Goal: Task Accomplishment & Management: Manage account settings

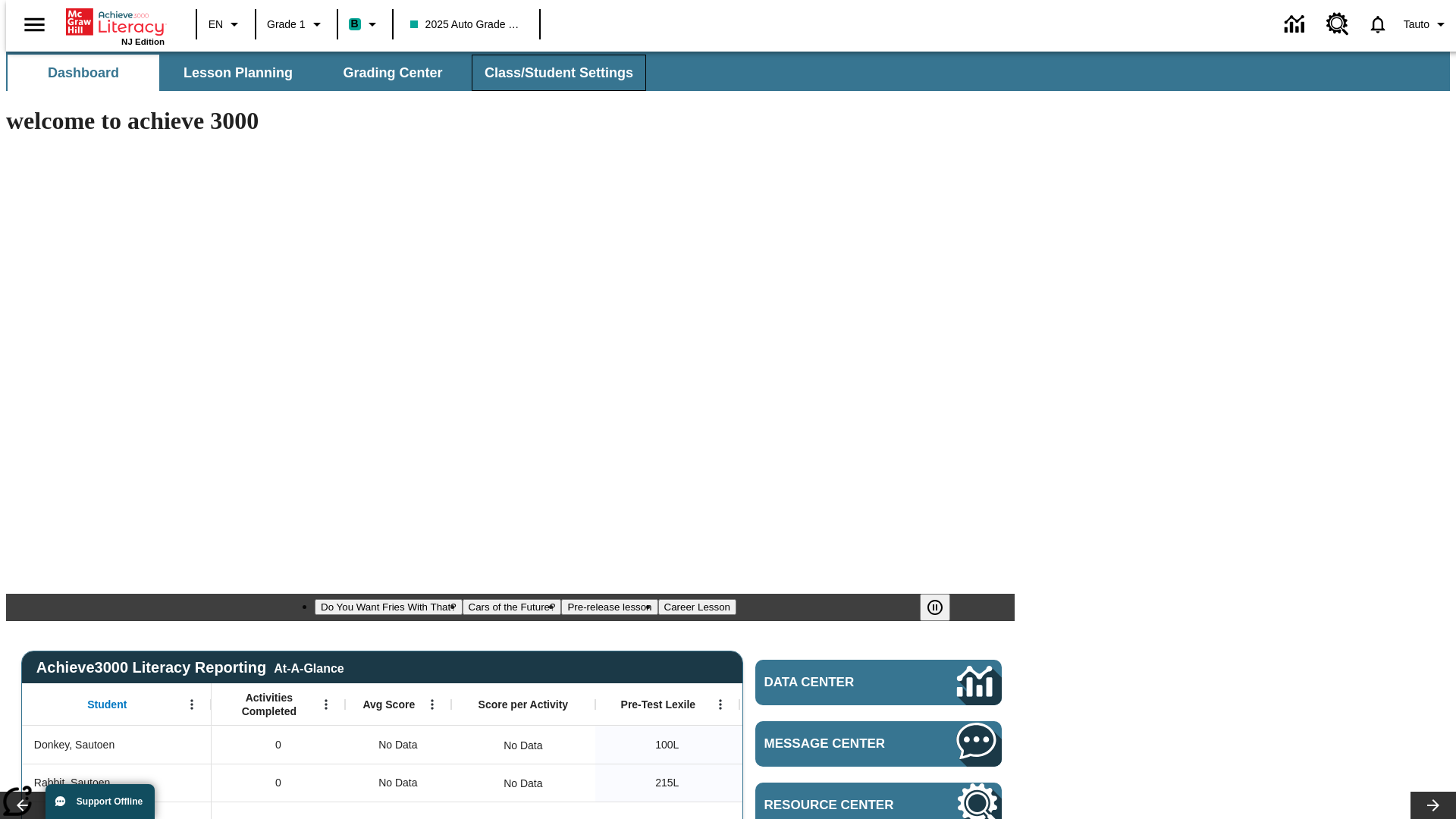
click at [551, 73] on span "Class/Student Settings" at bounding box center [559, 73] width 149 height 17
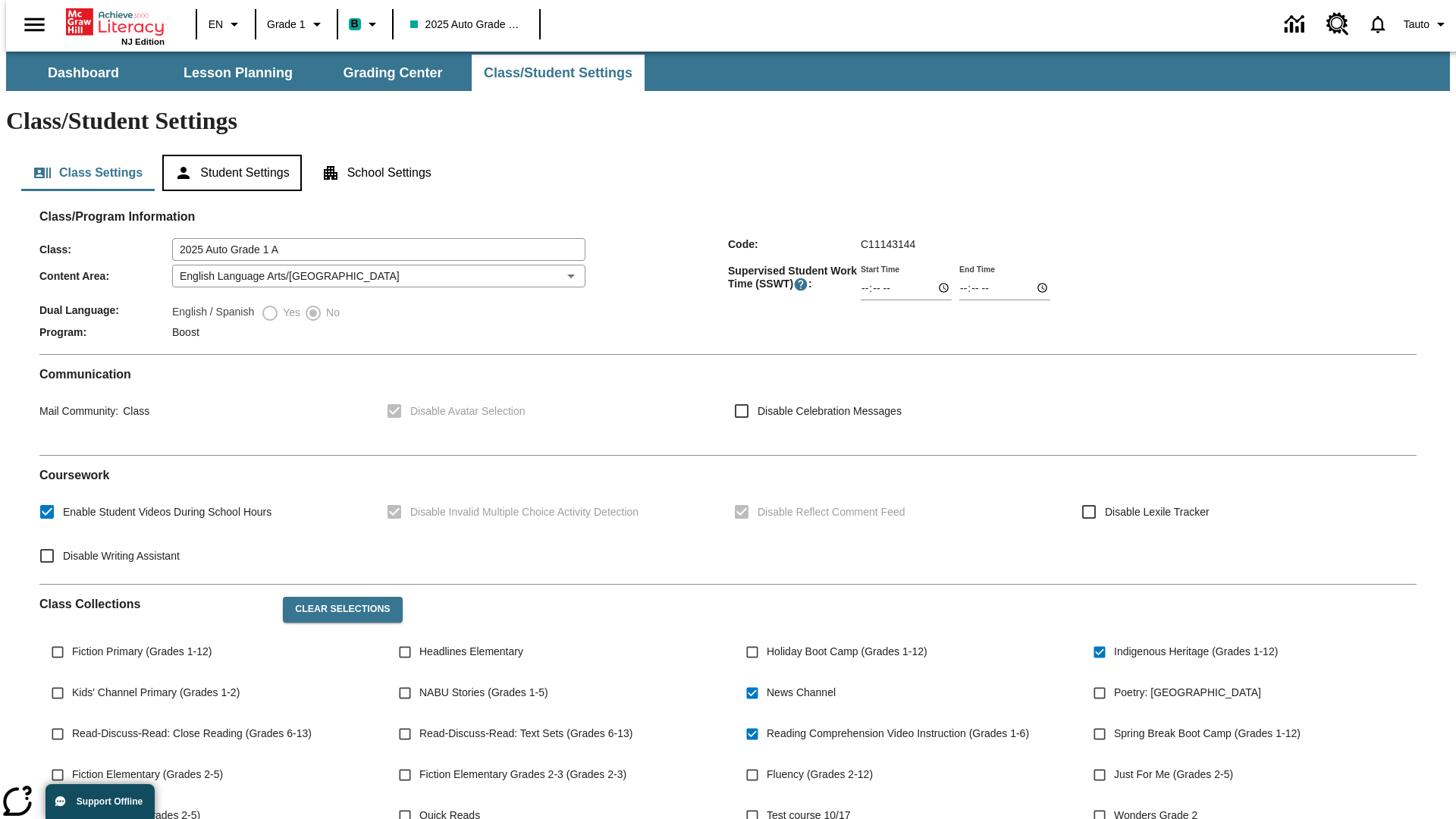
click at [229, 155] on button "Student Settings" at bounding box center [232, 173] width 139 height 36
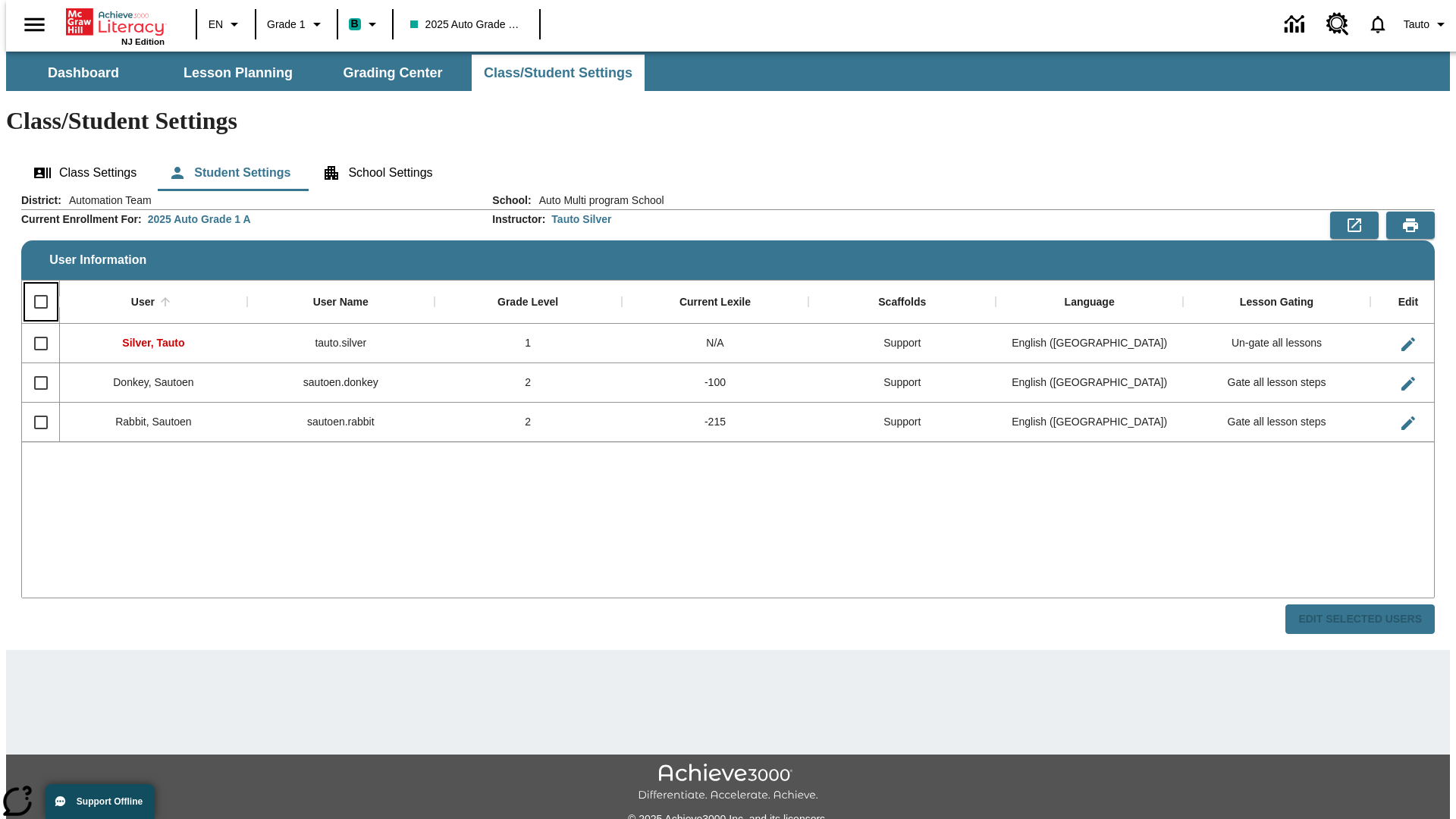
click at [34, 286] on input "Select all rows" at bounding box center [41, 302] width 32 height 32
checkbox input "true"
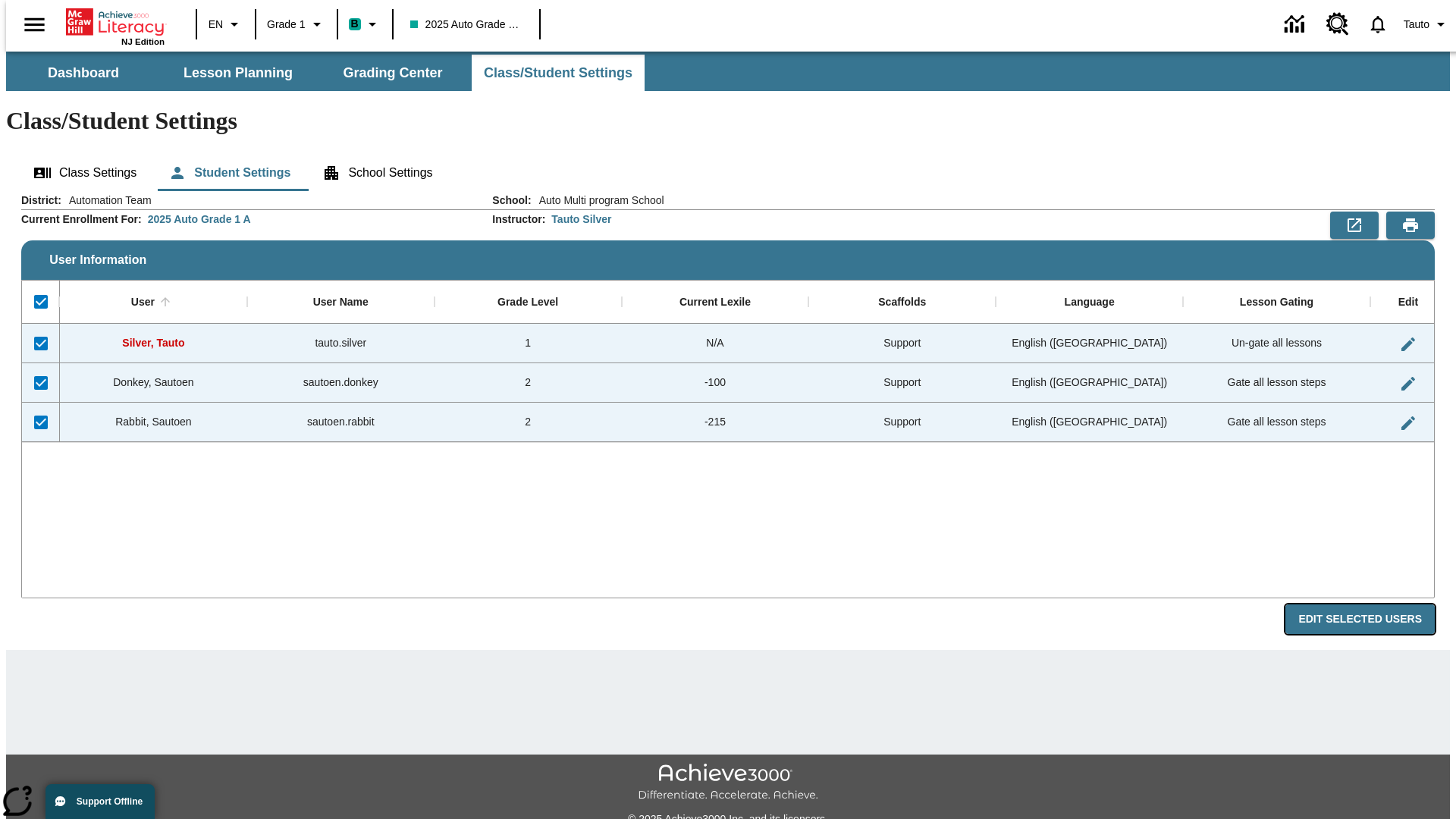
click at [1372, 604] on button "Edit Selected Users" at bounding box center [1360, 619] width 149 height 30
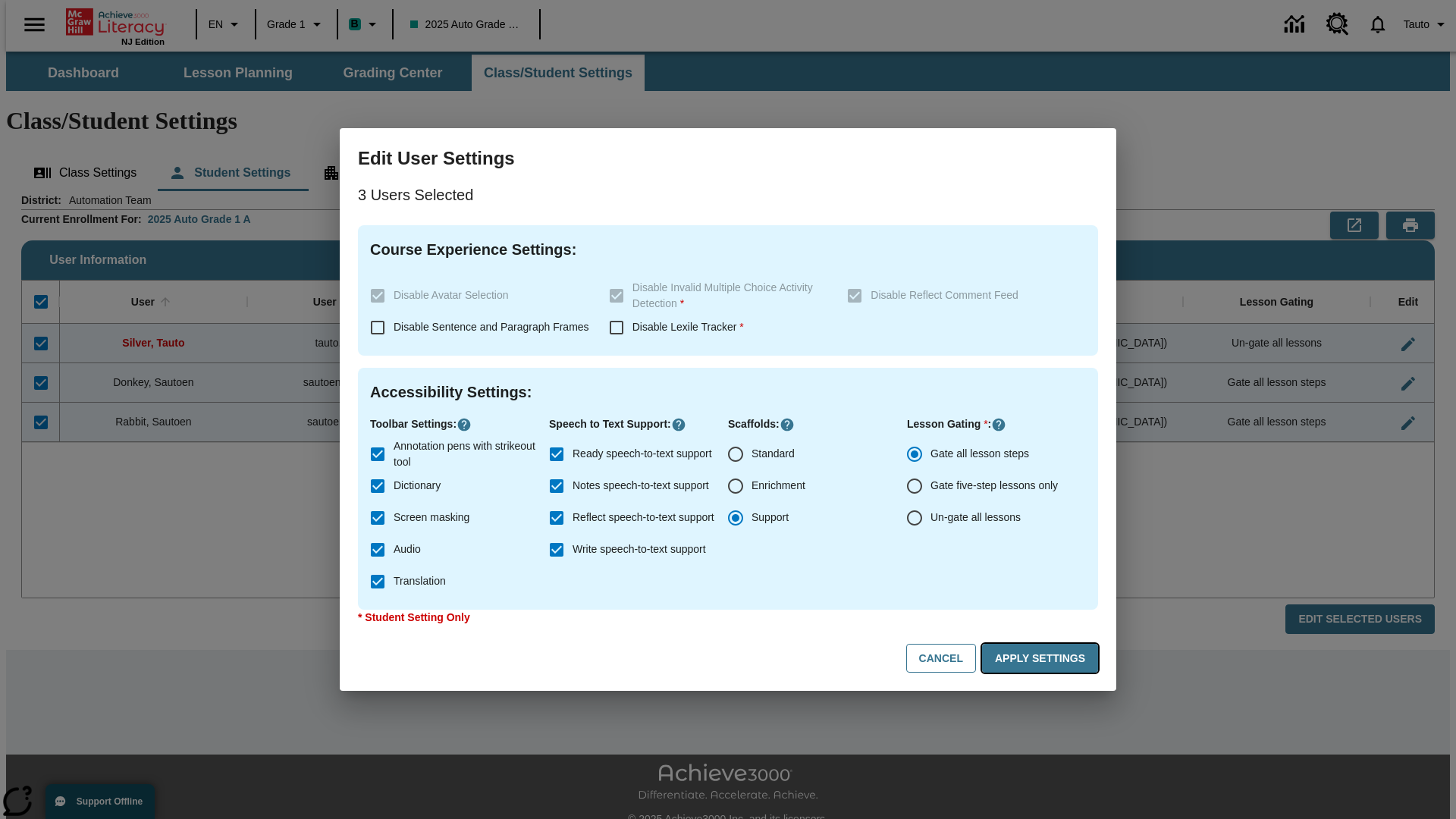
click at [1043, 659] on button "Apply Settings" at bounding box center [1040, 659] width 116 height 30
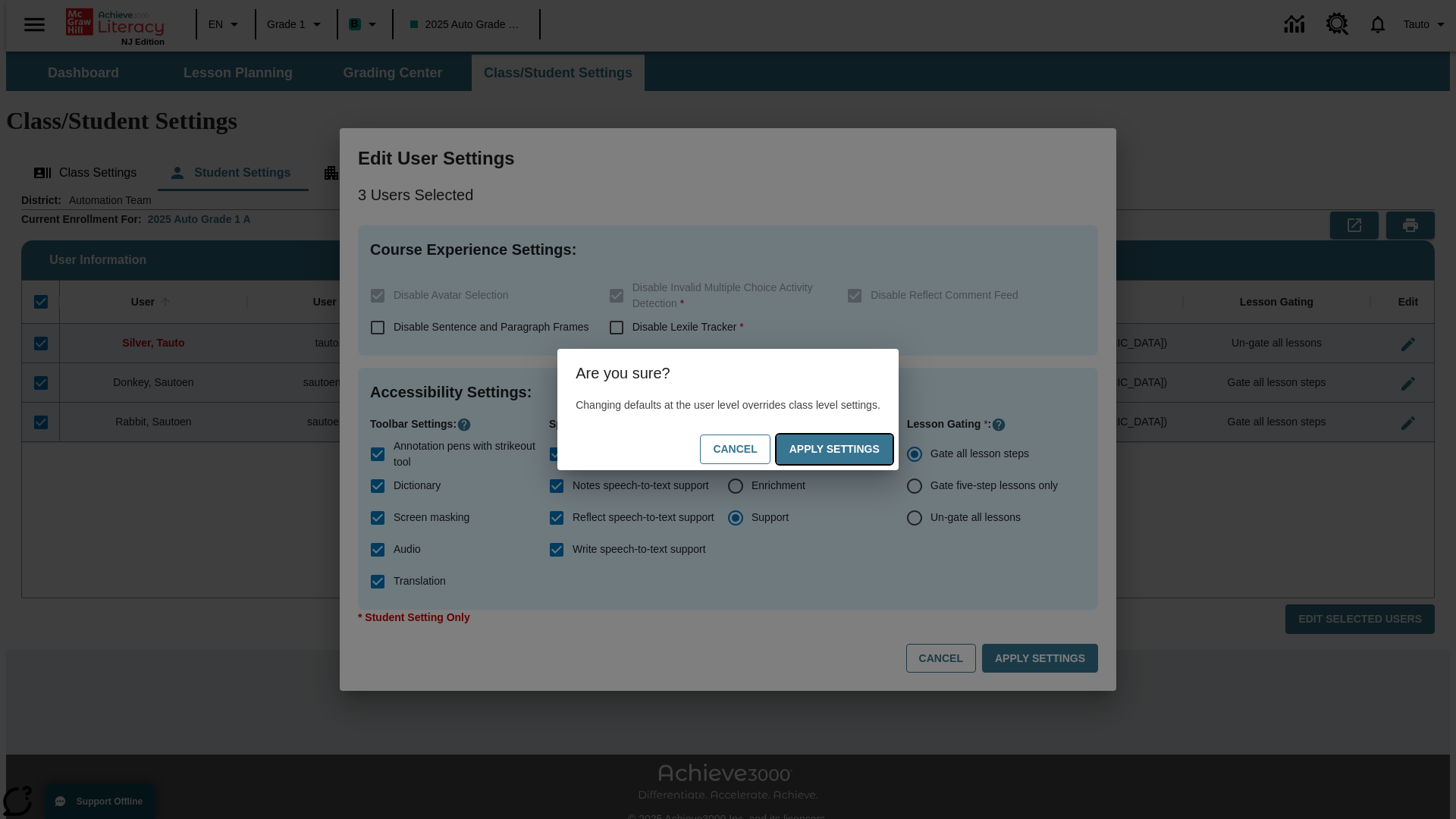
click at [849, 449] on button "Apply Settings" at bounding box center [834, 450] width 116 height 30
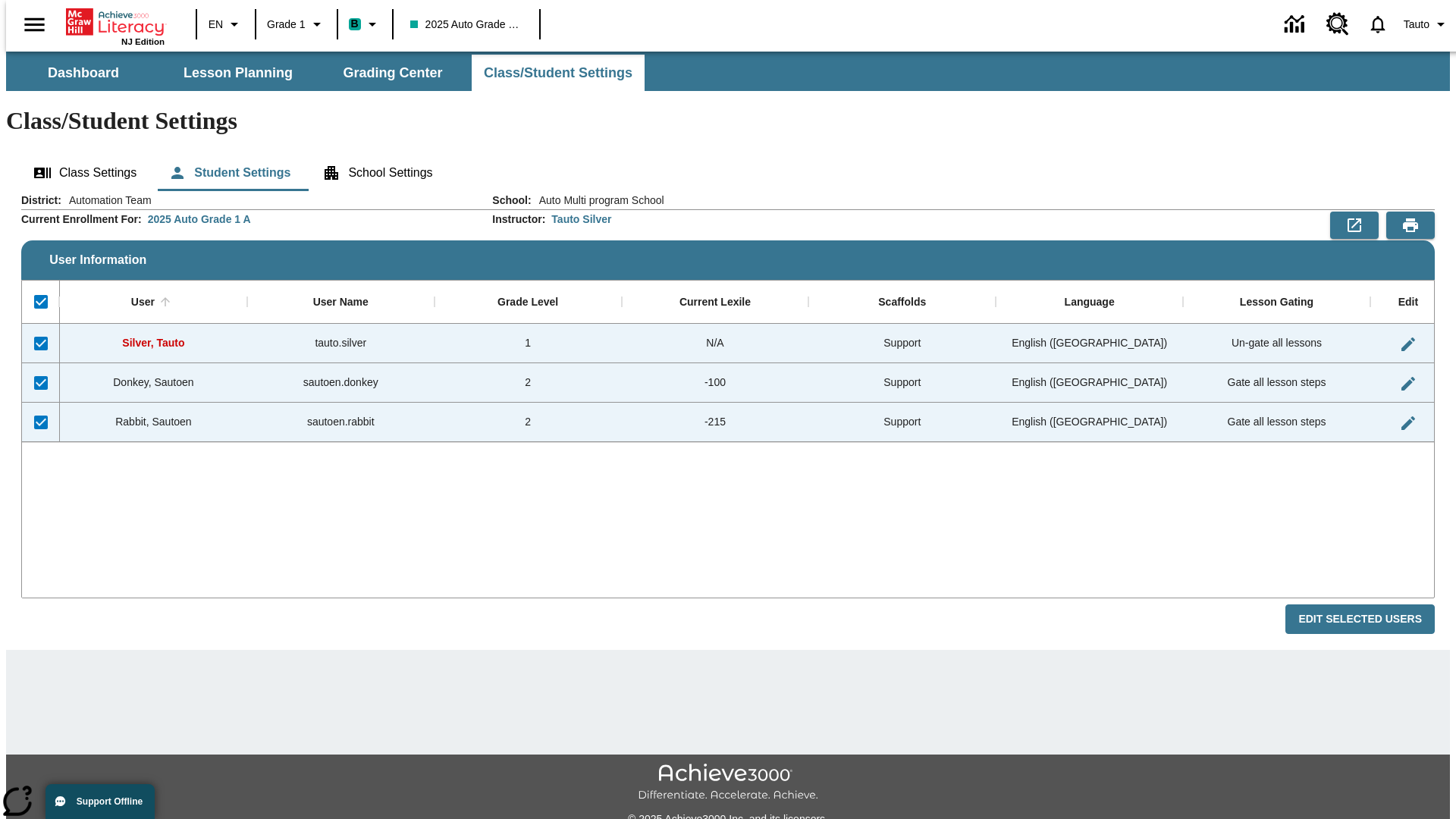
checkbox input "false"
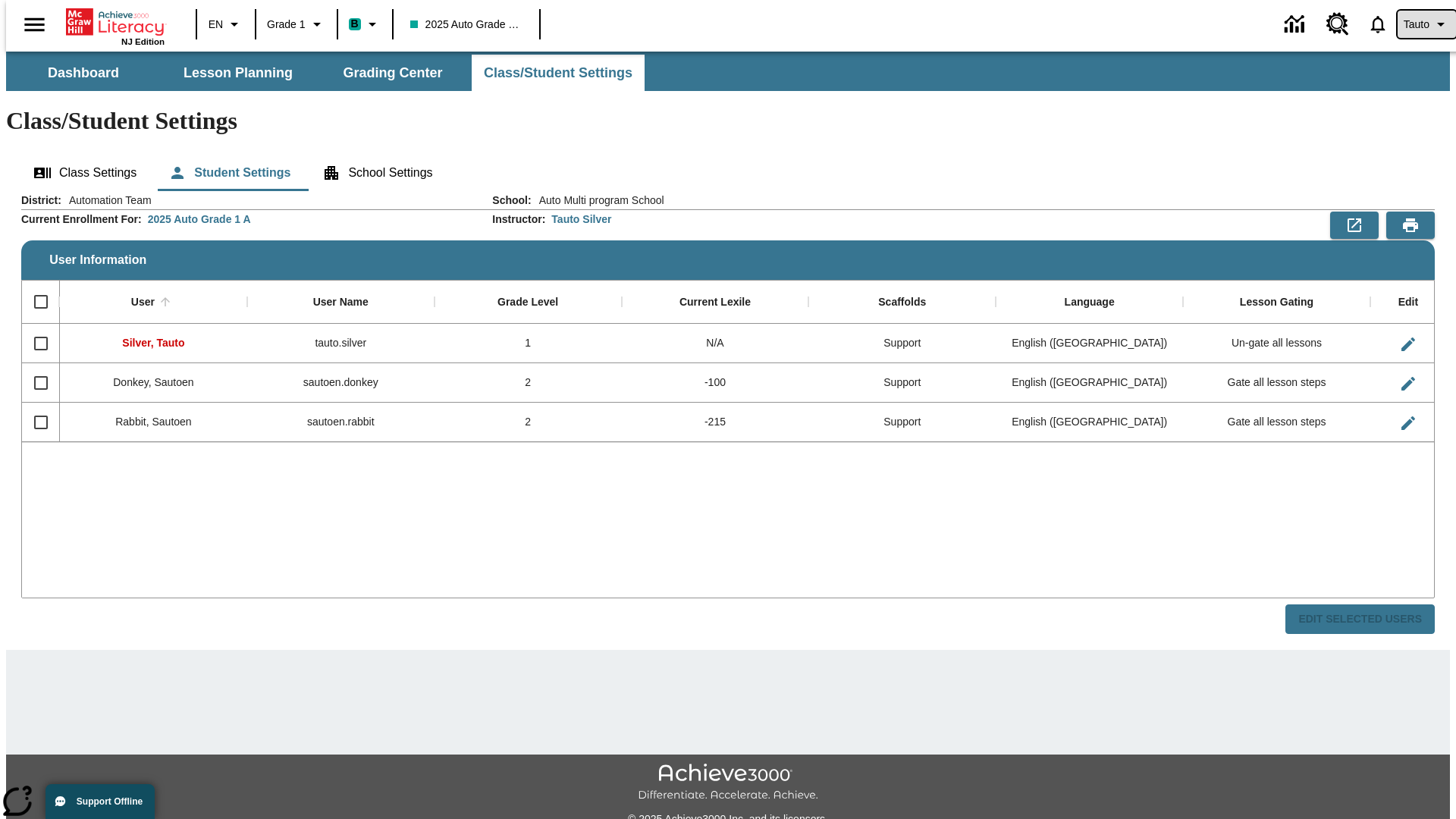
click at [1419, 24] on span "Tauto" at bounding box center [1417, 24] width 26 height 16
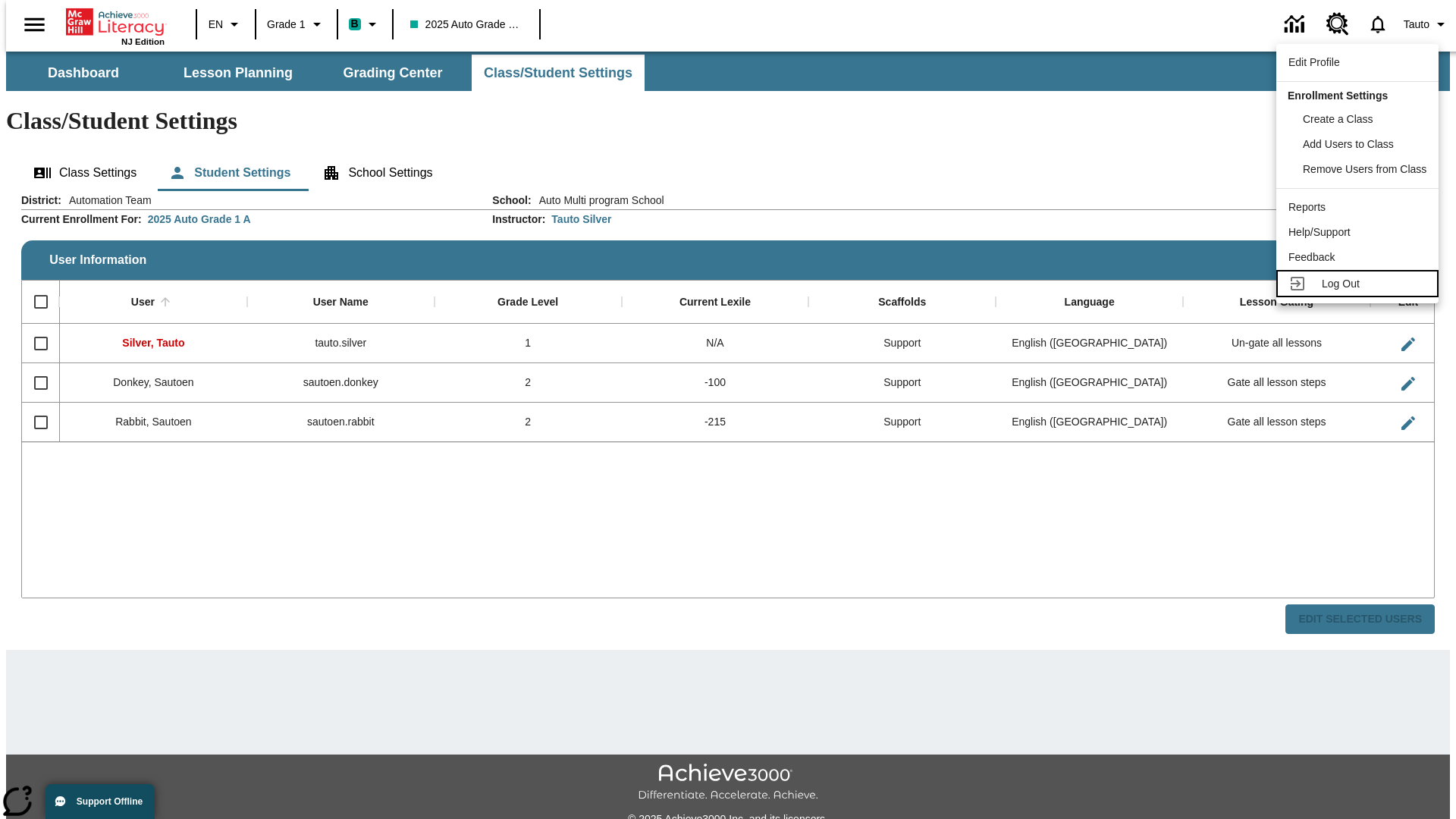
click at [1360, 284] on span "Log Out" at bounding box center [1340, 283] width 38 height 12
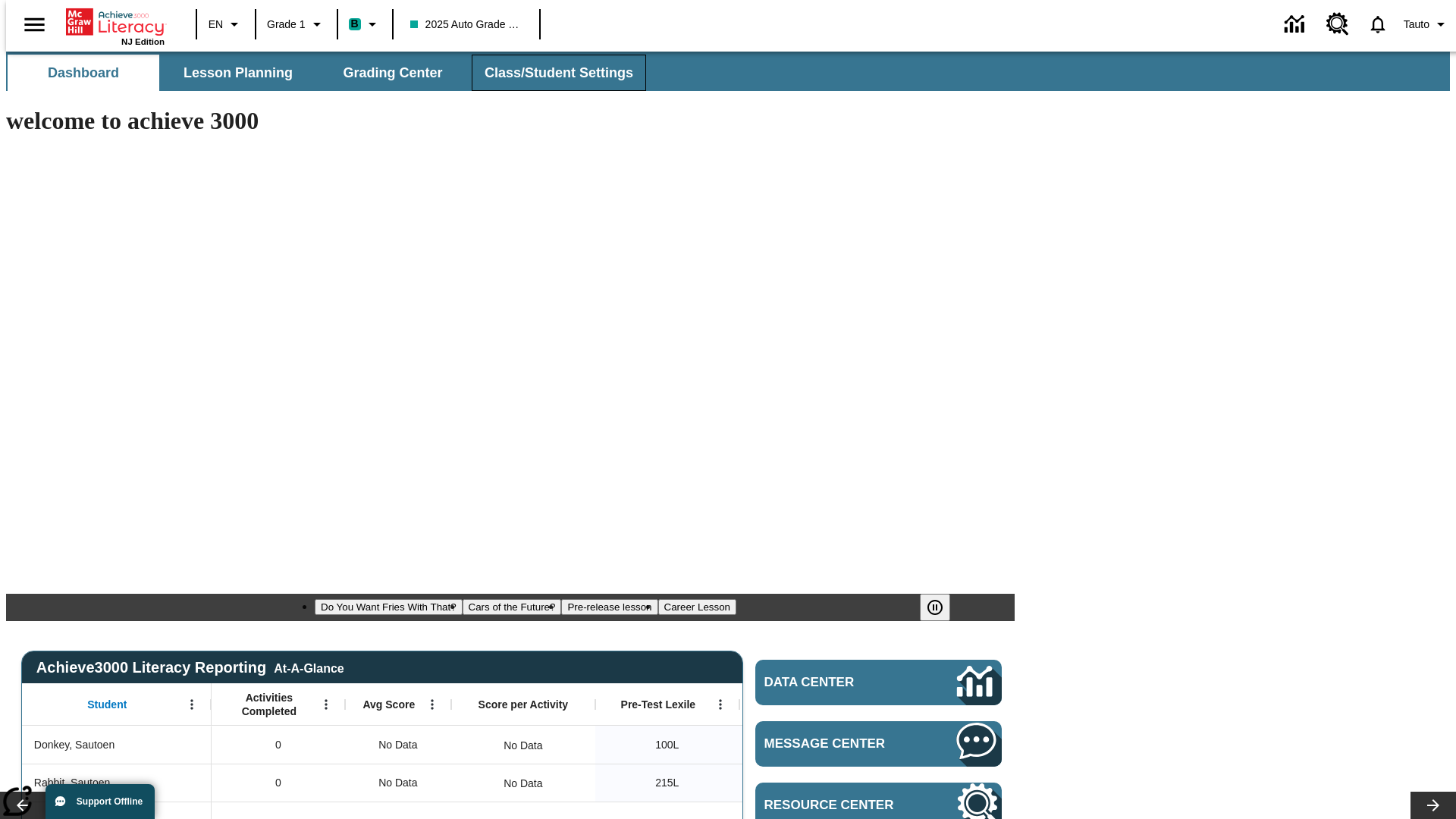
click at [551, 73] on span "Class/Student Settings" at bounding box center [559, 73] width 149 height 17
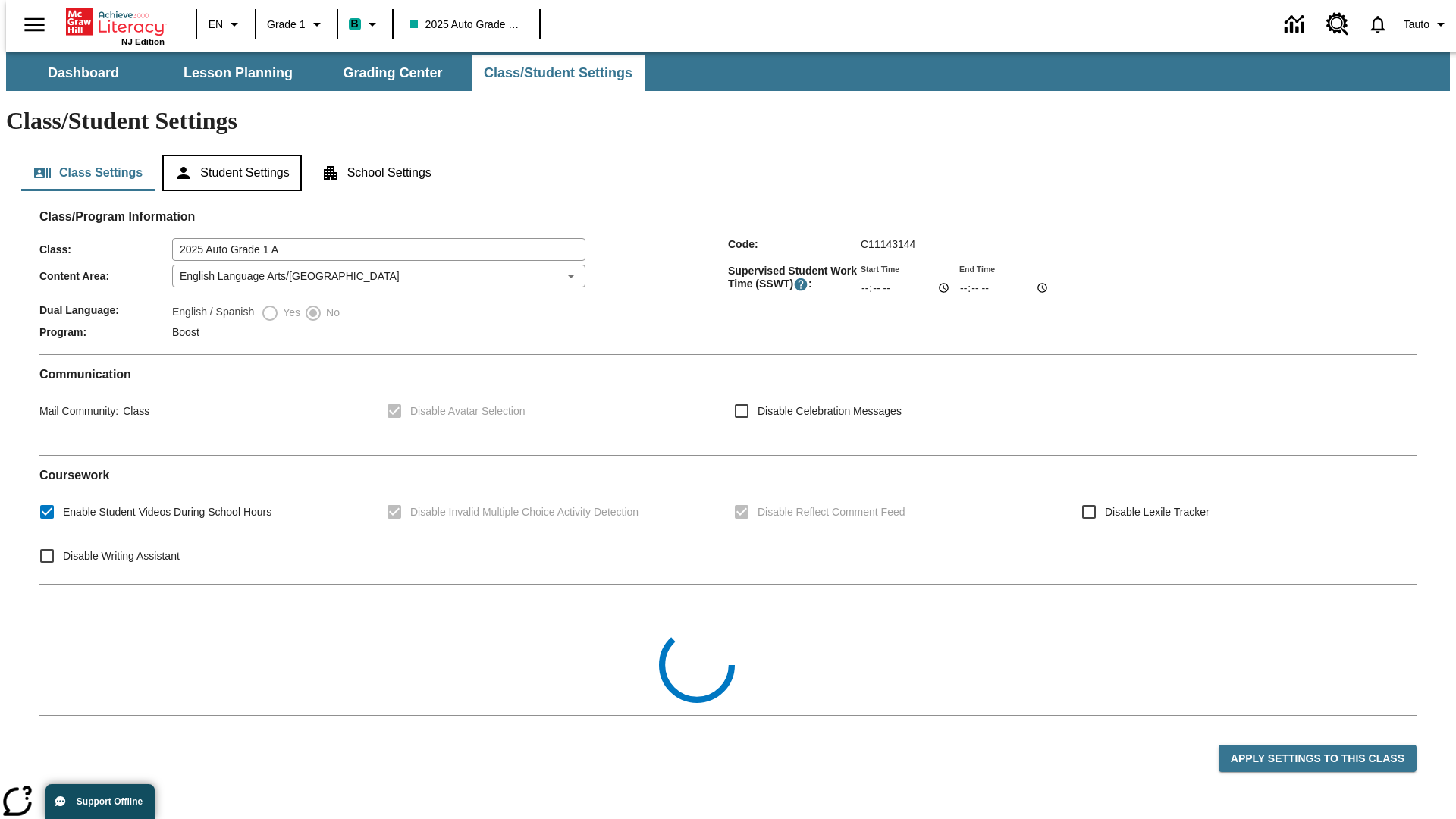
click at [229, 155] on button "Student Settings" at bounding box center [232, 173] width 139 height 36
